Goal: Communication & Community: Share content

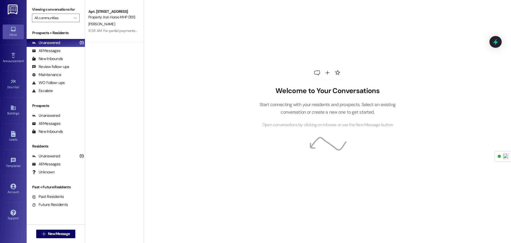
click at [19, 11] on link at bounding box center [13, 9] width 17 height 19
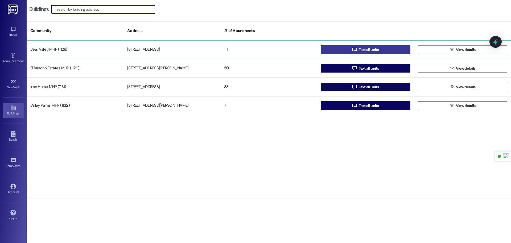
click at [395, 48] on button " Text all units" at bounding box center [365, 49] width 89 height 9
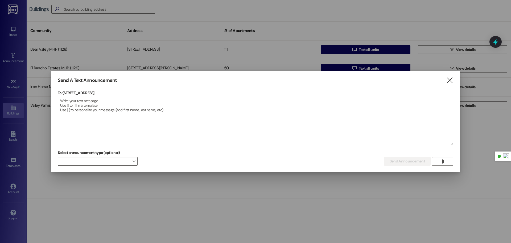
click at [141, 108] on textarea at bounding box center [255, 121] width 395 height 48
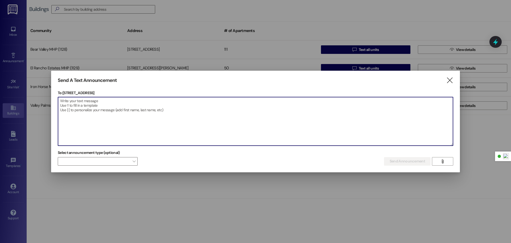
paste textarea "Hello Residents, Please be aware that the water to the community will be shut o…"
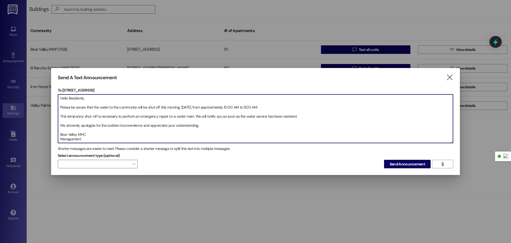
drag, startPoint x: 89, startPoint y: 138, endPoint x: 56, endPoint y: 96, distance: 53.8
click at [56, 96] on div "Send A Text Announcement  To: [STREET_ADDRESS]  Drop image file here Hello Re…" at bounding box center [255, 121] width 409 height 107
type textarea "Hello Residents, Please be aware that the water to the community will be shut o…"
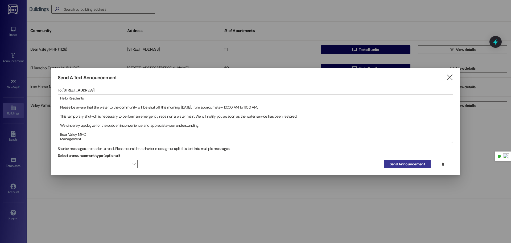
click at [409, 162] on span "Send Announcement" at bounding box center [407, 164] width 35 height 6
